Goal: Find specific page/section

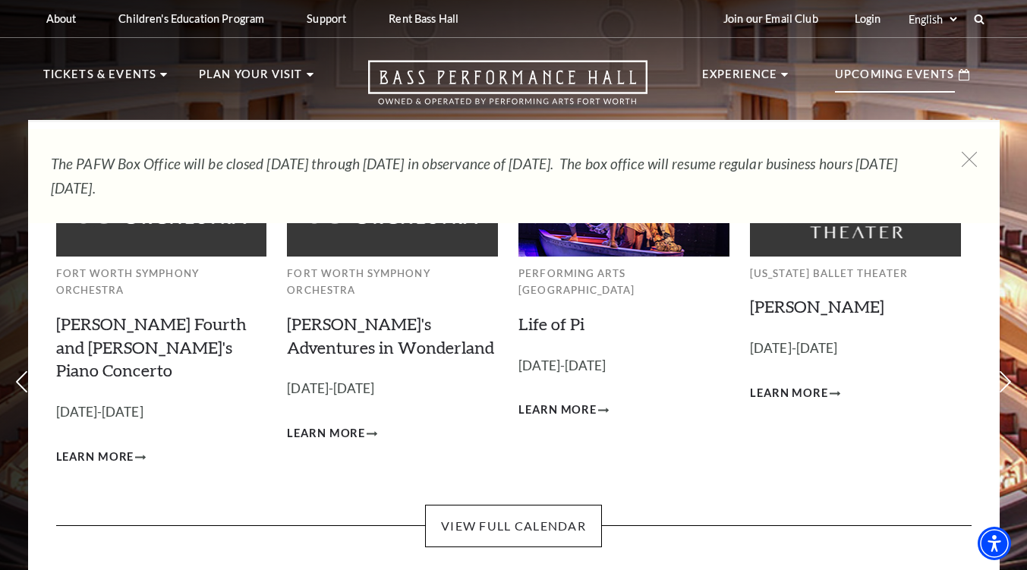
click at [896, 70] on p "Upcoming Events" at bounding box center [895, 78] width 120 height 27
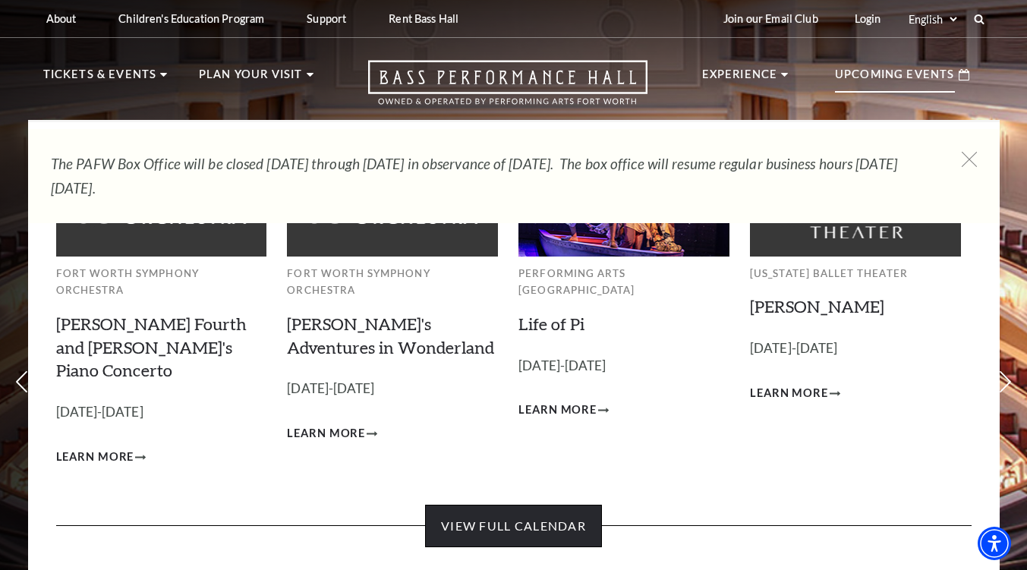
click at [558, 505] on link "View Full Calendar" at bounding box center [513, 526] width 177 height 42
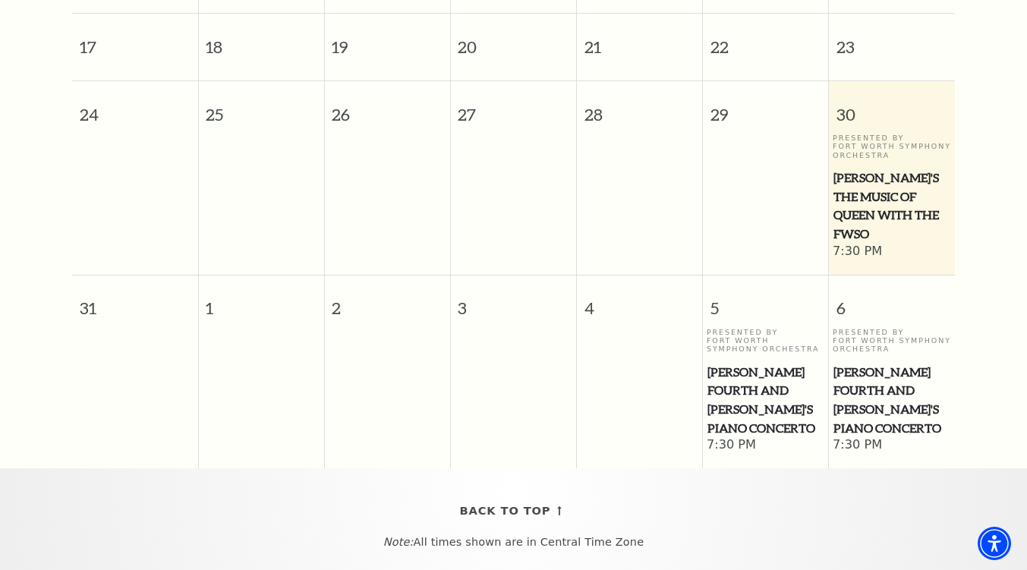
scroll to position [134, 0]
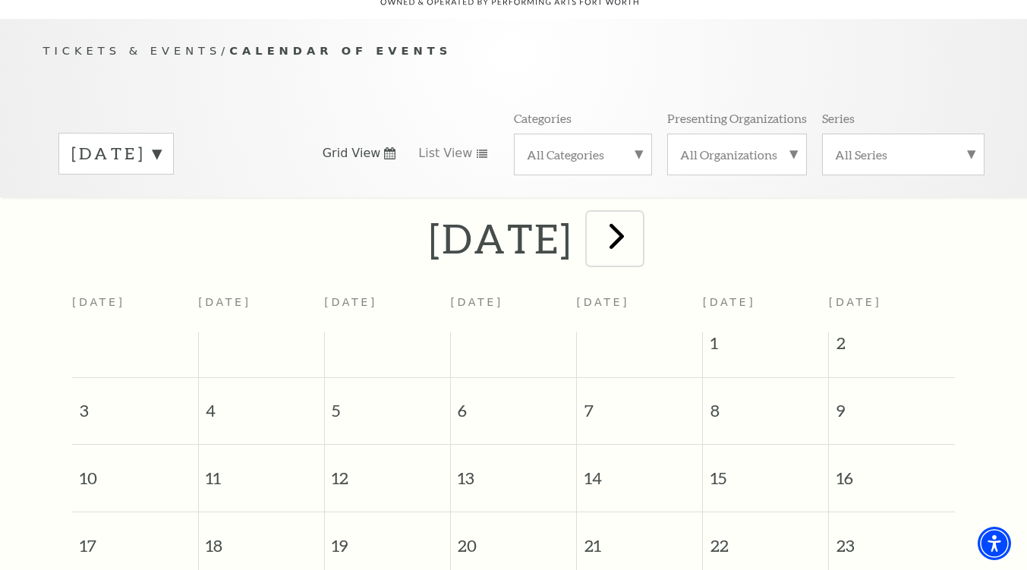
click at [638, 228] on span "next" at bounding box center [616, 235] width 43 height 43
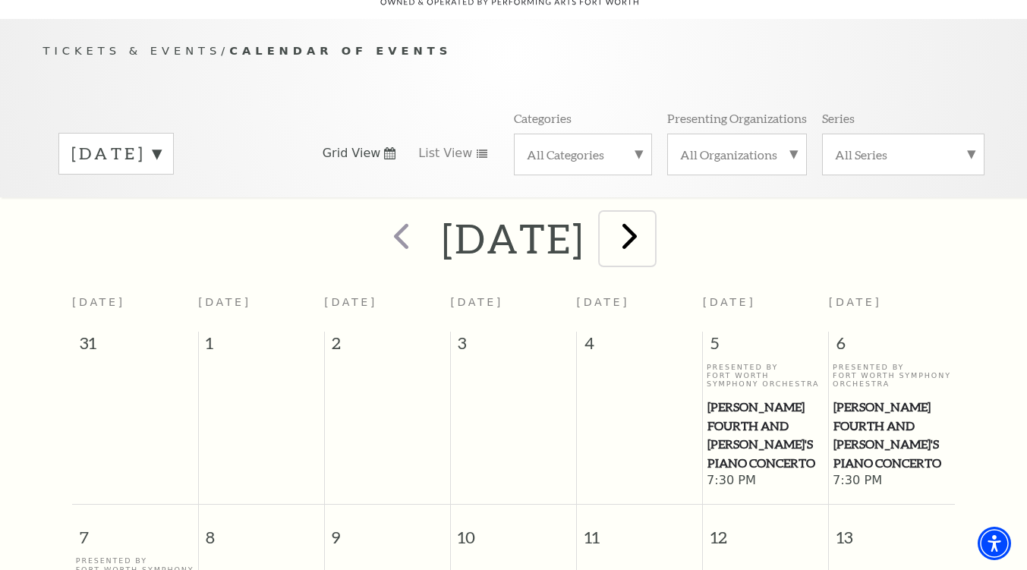
click at [651, 219] on span "next" at bounding box center [629, 235] width 43 height 43
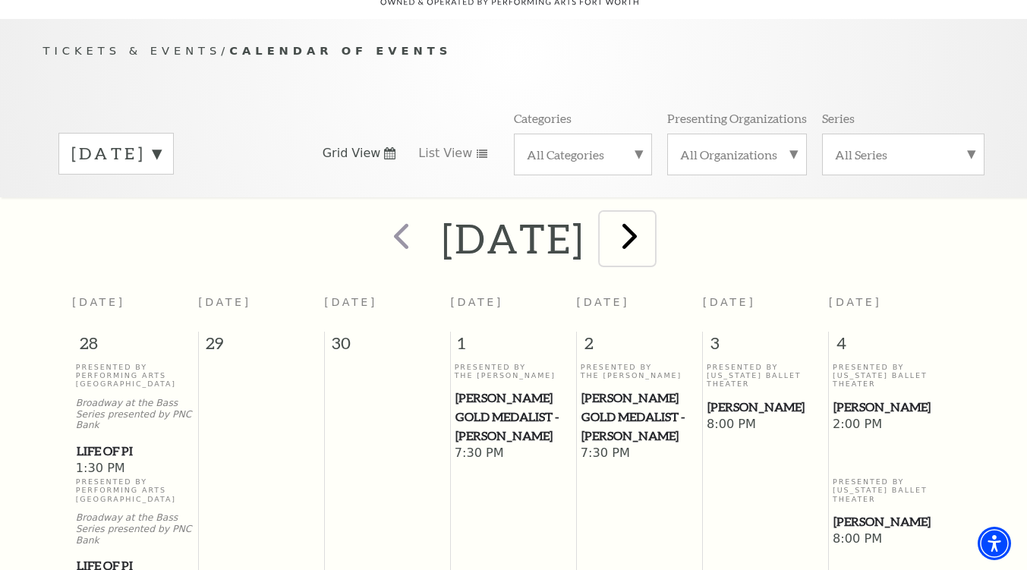
click at [651, 228] on span "next" at bounding box center [629, 235] width 43 height 43
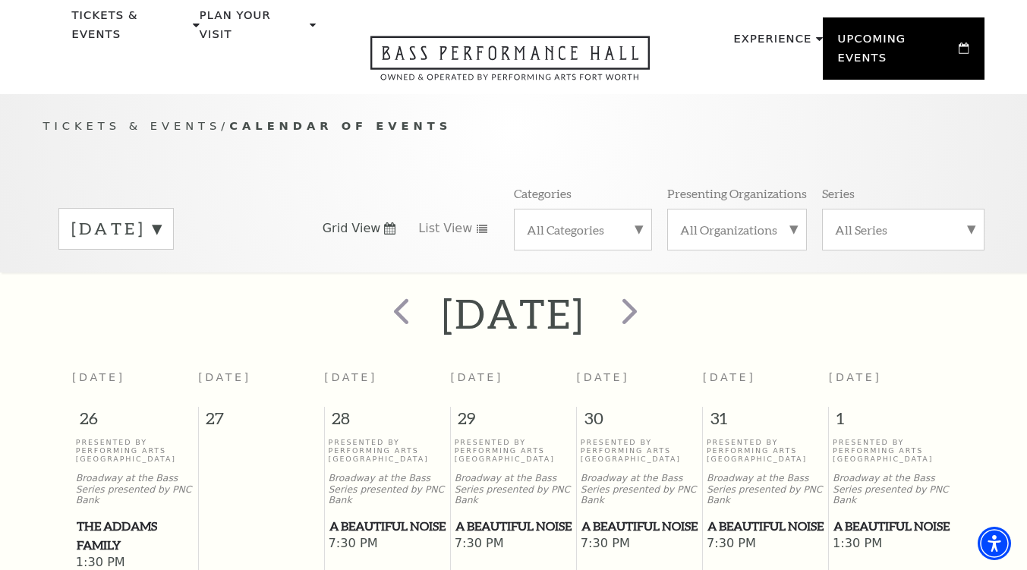
scroll to position [43, 0]
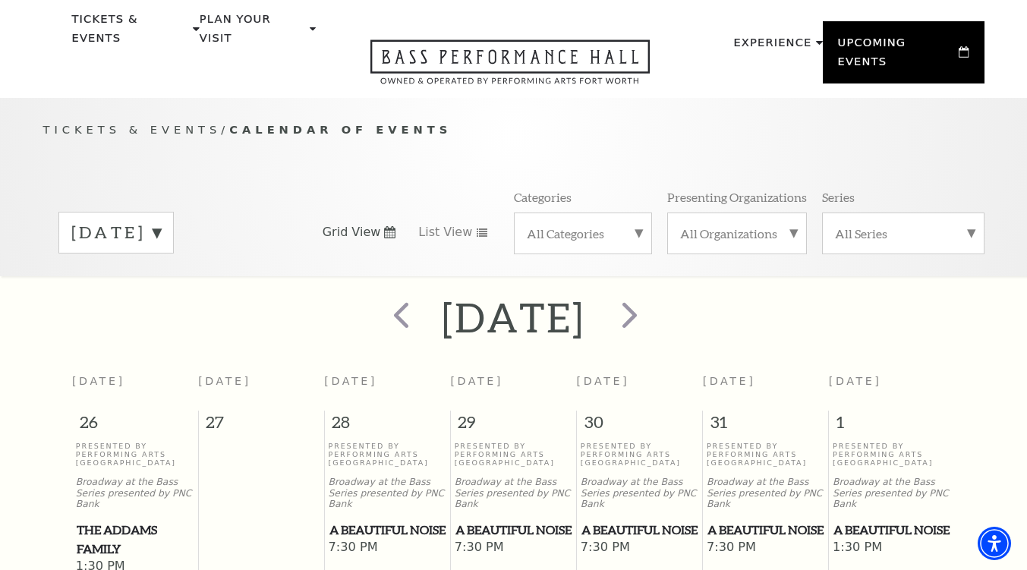
click at [772, 225] on label "All Organizations" at bounding box center [737, 233] width 114 height 16
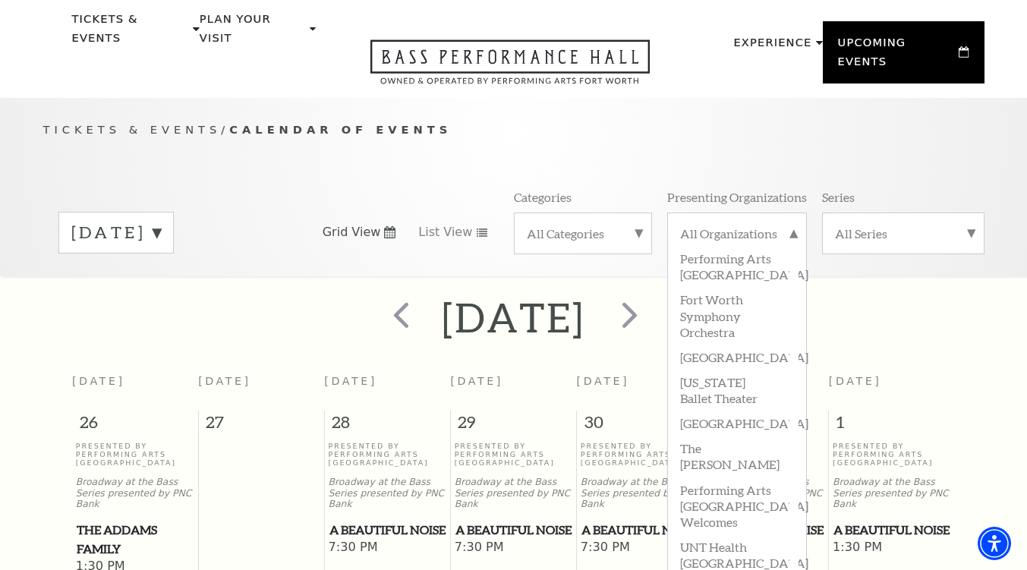
click at [631, 225] on label "All Categories" at bounding box center [583, 233] width 112 height 16
click at [613, 245] on label "Broadway" at bounding box center [583, 257] width 112 height 25
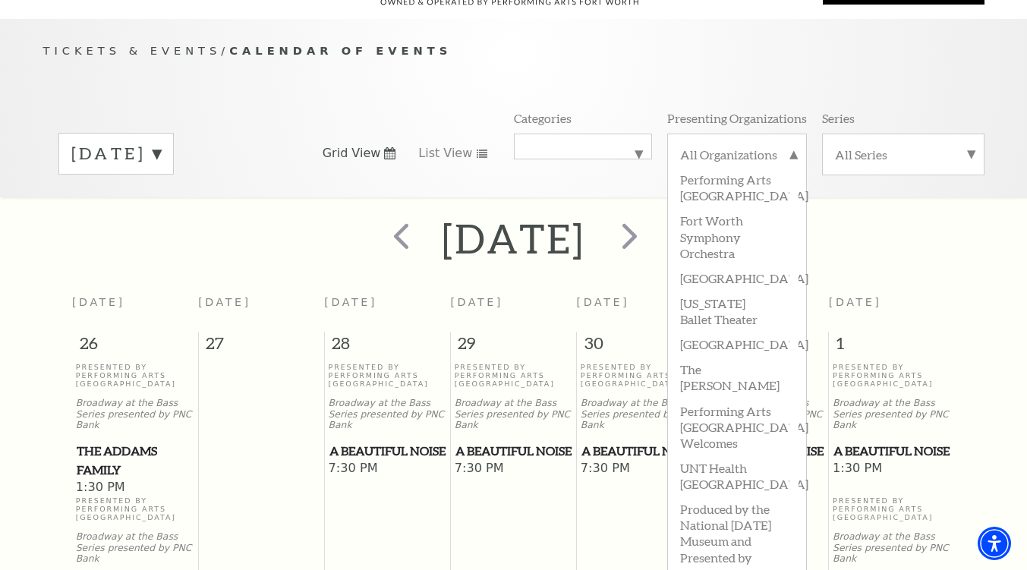
scroll to position [0, 0]
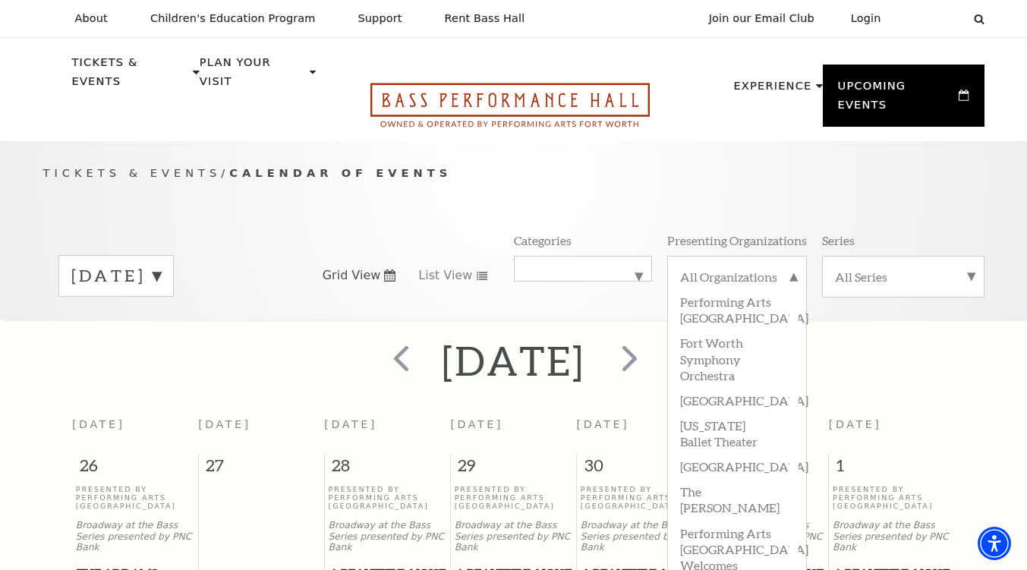
click at [557, 83] on icon "Open this option" at bounding box center [509, 105] width 279 height 45
